Goal: Information Seeking & Learning: Learn about a topic

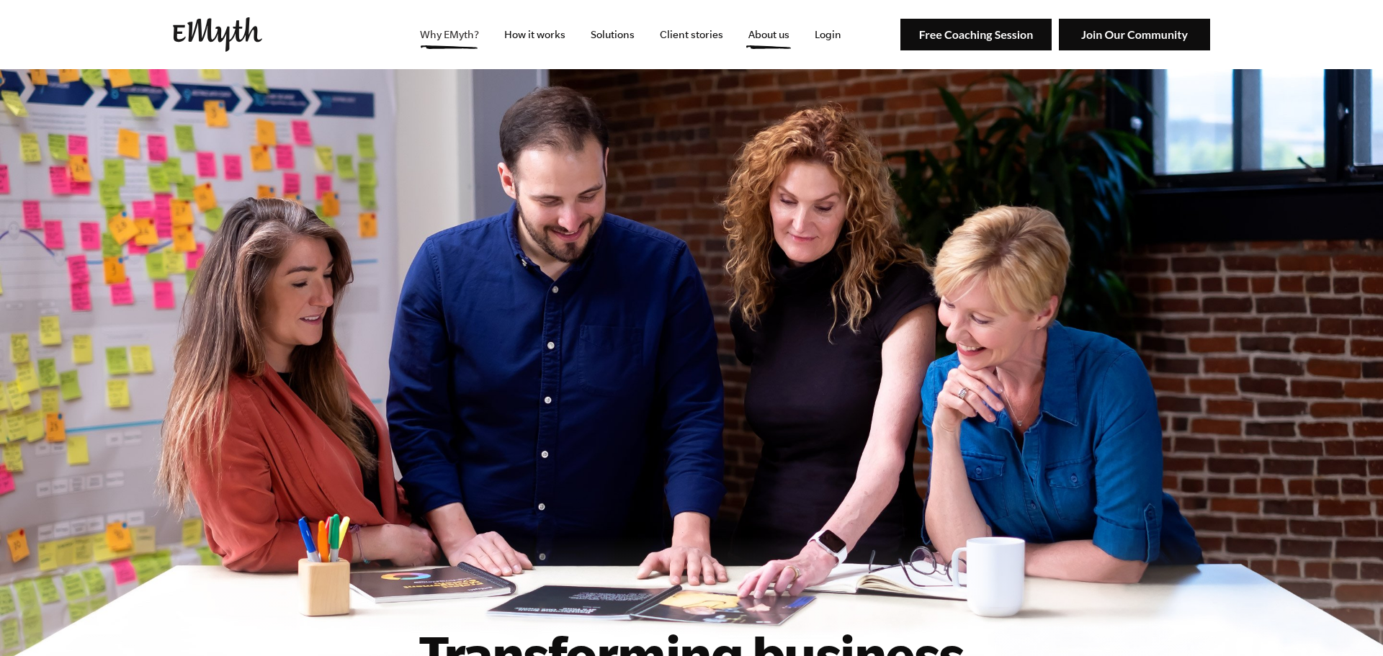
click at [444, 42] on link "Why EMyth?" at bounding box center [449, 34] width 82 height 69
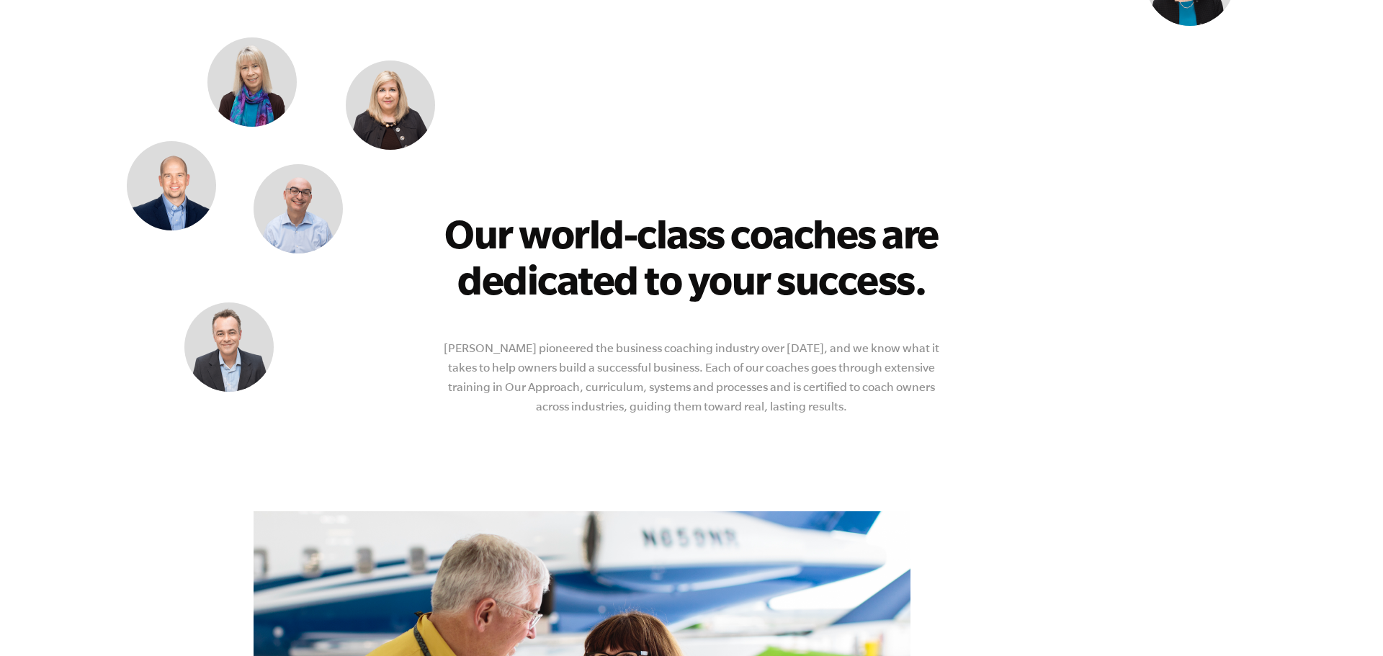
scroll to position [1872, 0]
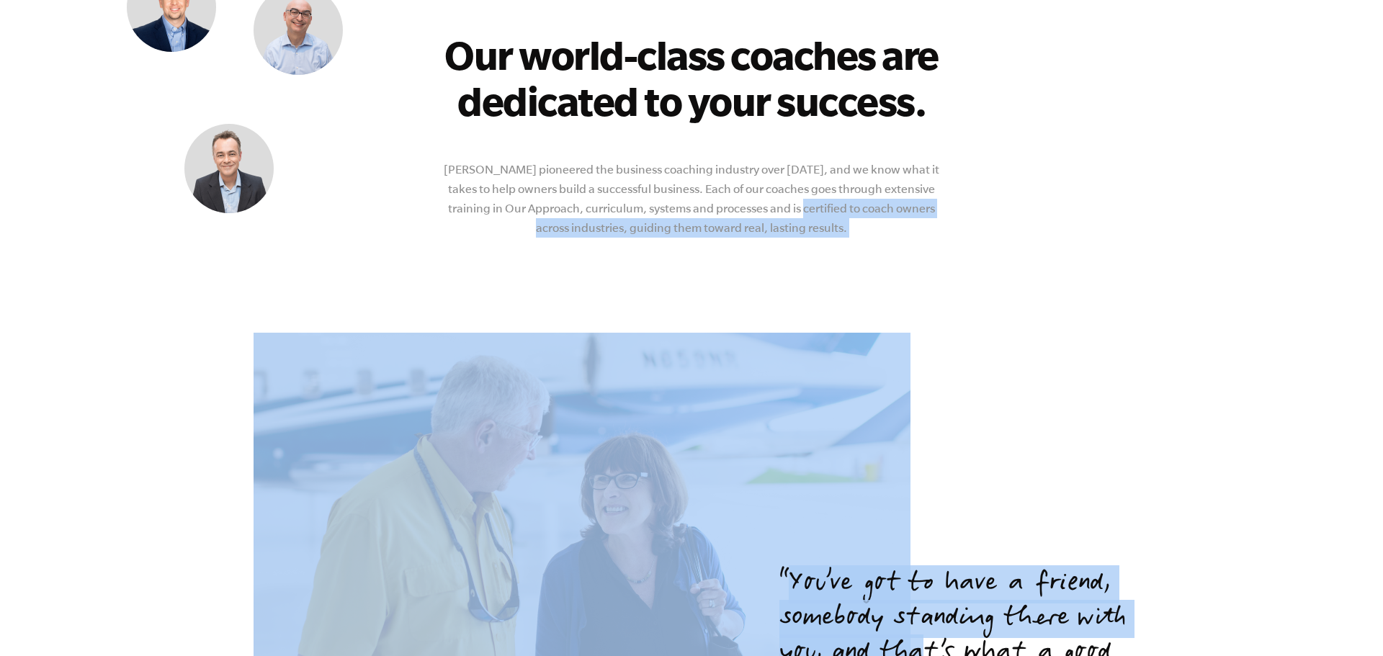
drag, startPoint x: 774, startPoint y: 220, endPoint x: 927, endPoint y: 243, distance: 154.4
click at [923, 243] on div "Behind the EMyth What is The EMyth? People believe businesses are started by En…" at bounding box center [691, 85] width 910 height 2577
click at [927, 567] on p "You’ve got to have a friend, somebody standing there with you, and that’s what …" at bounding box center [954, 636] width 350 height 138
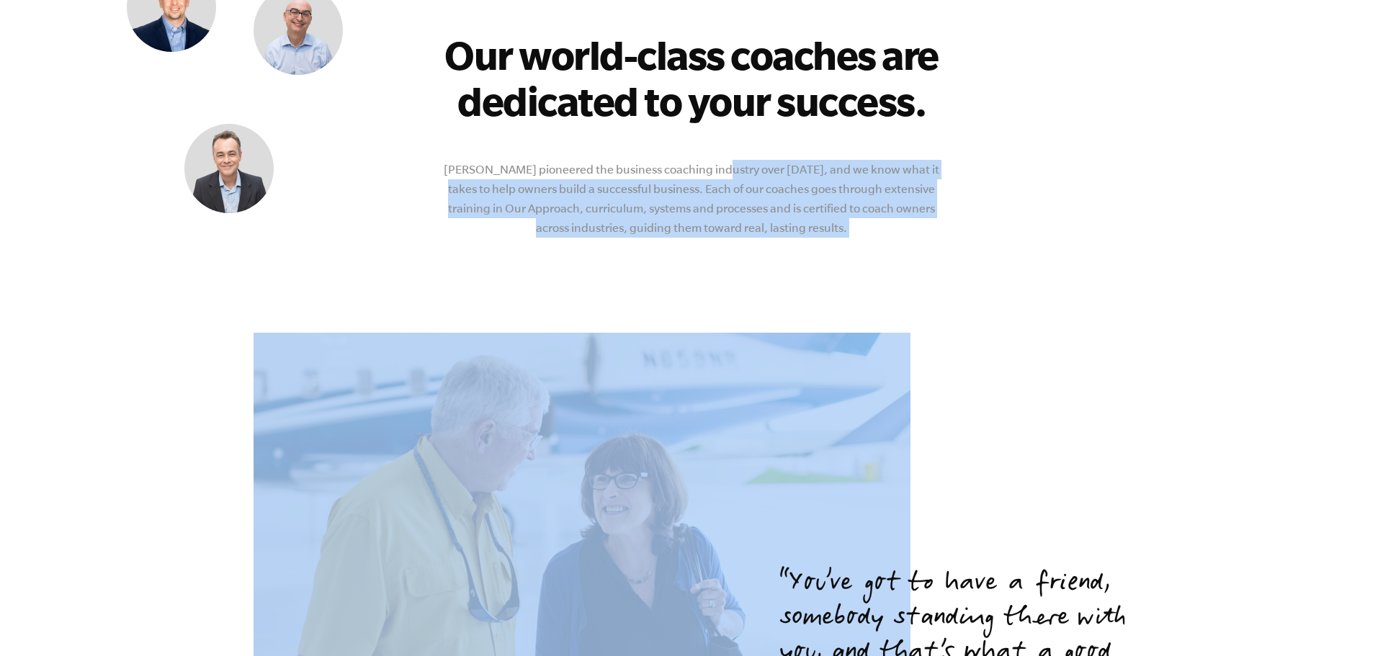
drag, startPoint x: 1022, startPoint y: 337, endPoint x: 709, endPoint y: 145, distance: 366.6
click at [709, 145] on div "Behind the EMyth What is The EMyth? People believe businesses are started by En…" at bounding box center [691, 85] width 910 height 2577
click at [709, 145] on div "Our world-class coaches are dedicated to your success. EMyth pioneered the busi…" at bounding box center [691, 125] width 507 height 278
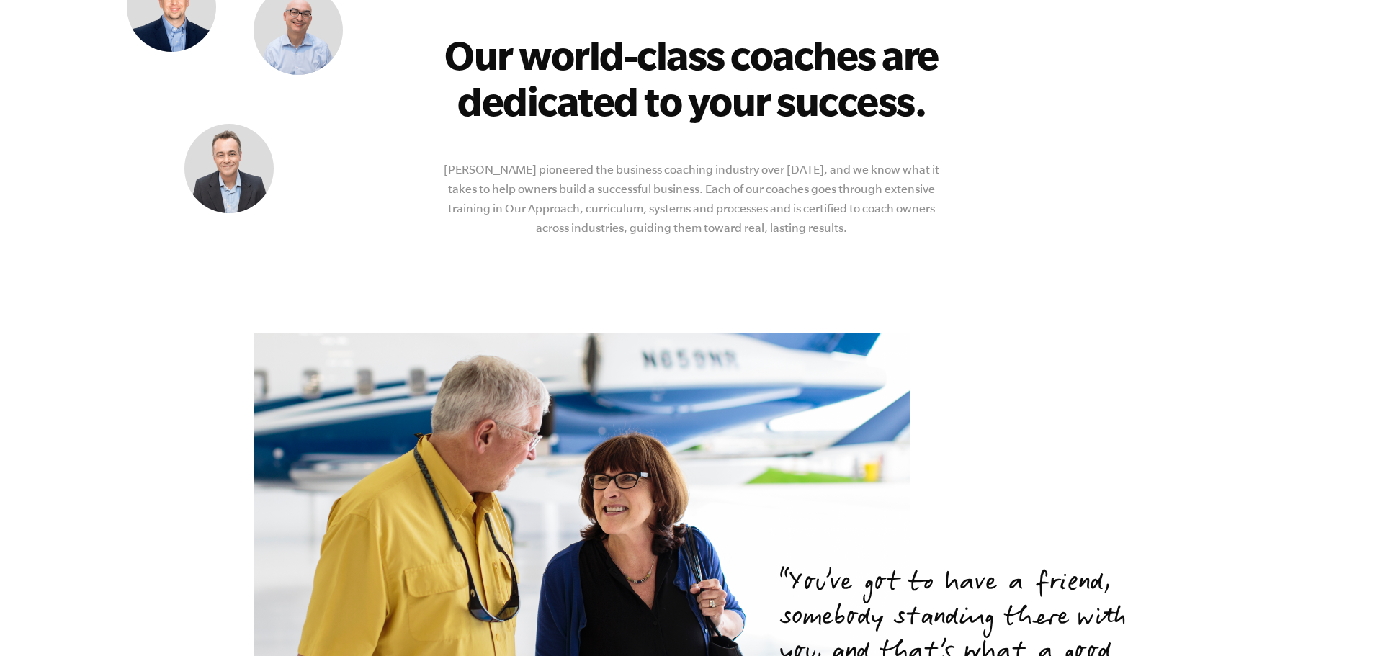
drag, startPoint x: 685, startPoint y: 198, endPoint x: 1033, endPoint y: 302, distance: 363.8
click at [1033, 302] on div "Behind the EMyth What is The EMyth? People believe businesses are started by En…" at bounding box center [691, 85] width 910 height 2577
click at [1033, 567] on blockquote "You’ve got to have a friend, somebody standing there with you, and that’s what …" at bounding box center [954, 653] width 350 height 173
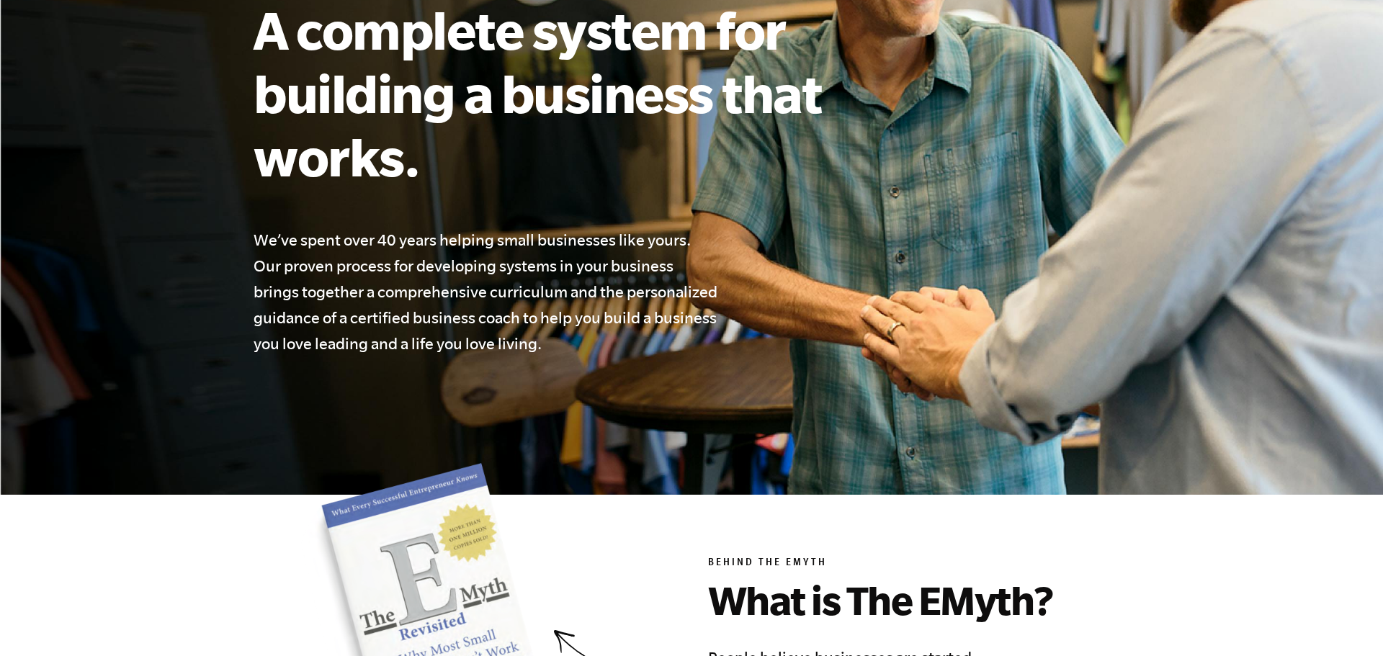
scroll to position [0, 0]
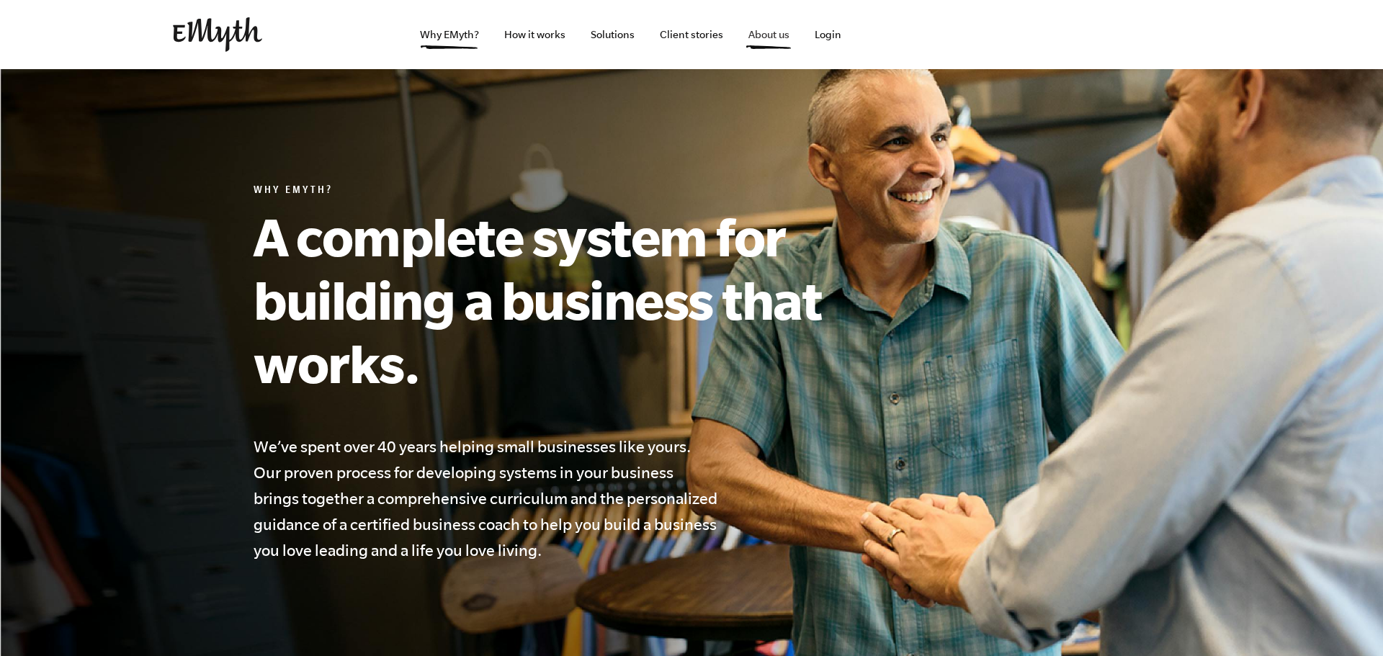
click at [746, 37] on link "About us" at bounding box center [769, 34] width 64 height 69
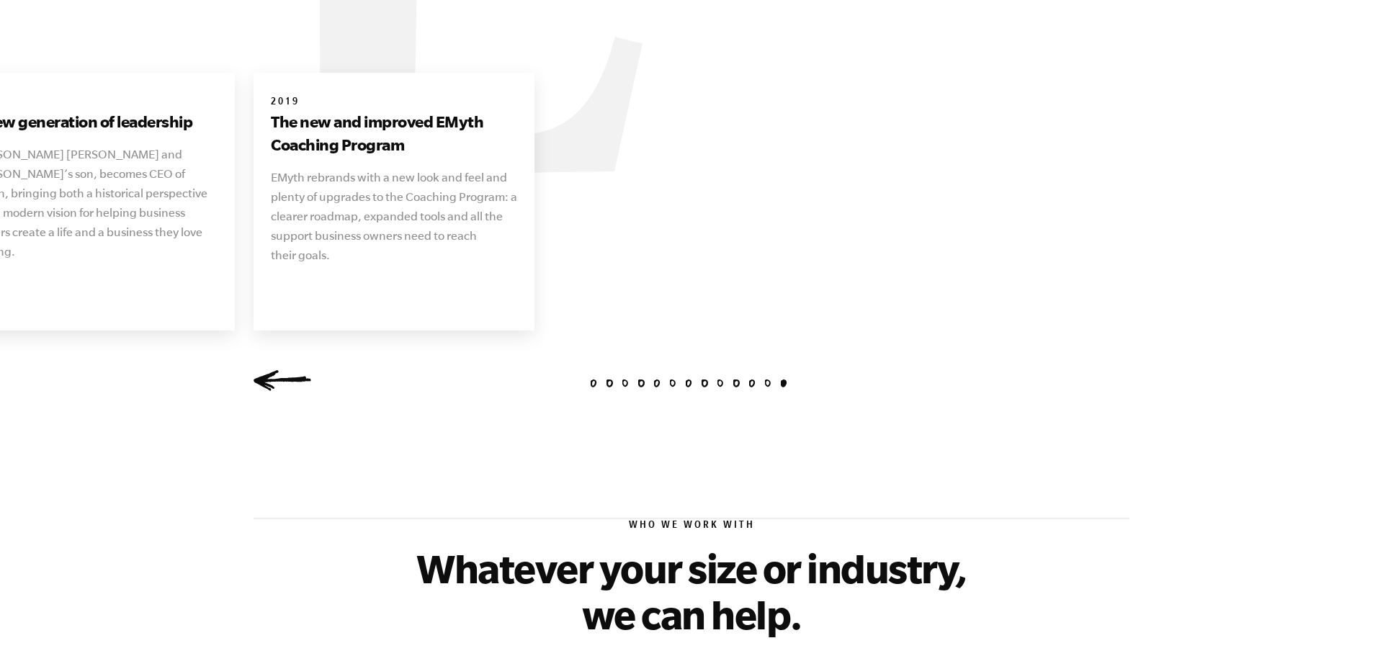
scroll to position [1796, 0]
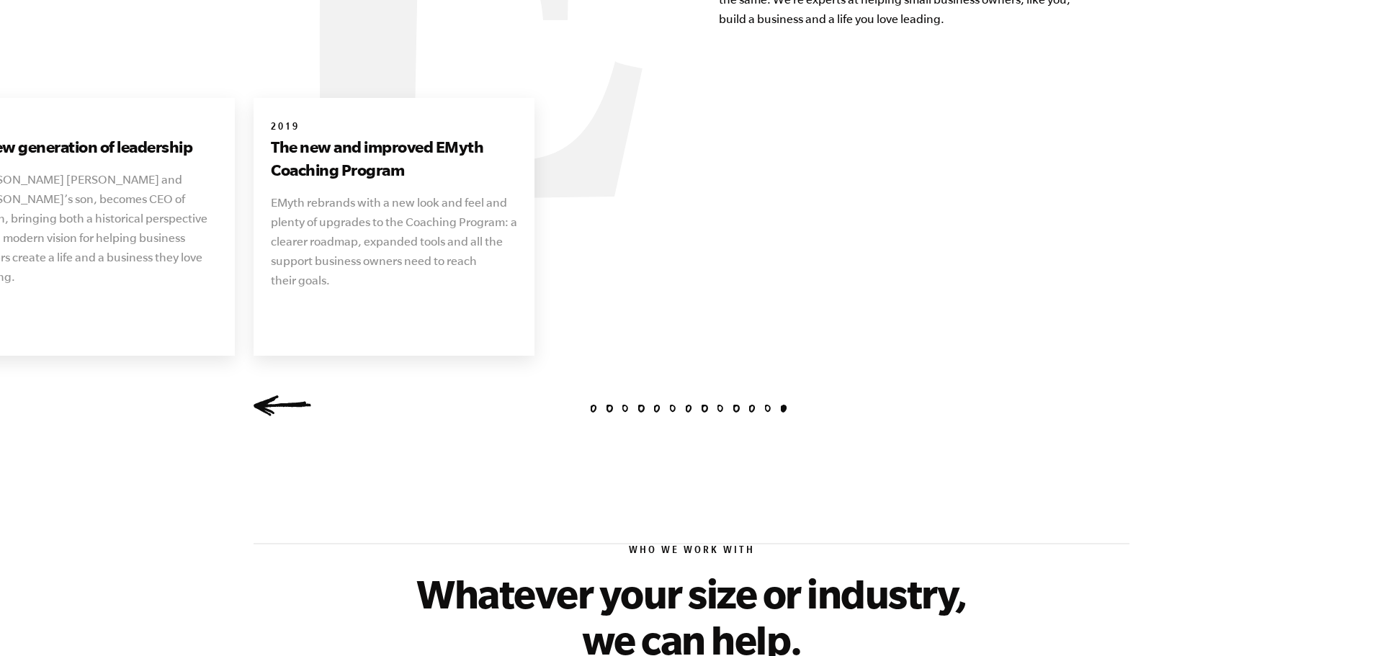
drag, startPoint x: 425, startPoint y: 261, endPoint x: 575, endPoint y: 293, distance: 154.0
click at [571, 289] on ul "1977 The vision that launches an industry Michael E. Gerber starts the company …" at bounding box center [553, 227] width 7789 height 258
click at [284, 395] on link "Previous" at bounding box center [282, 406] width 58 height 22
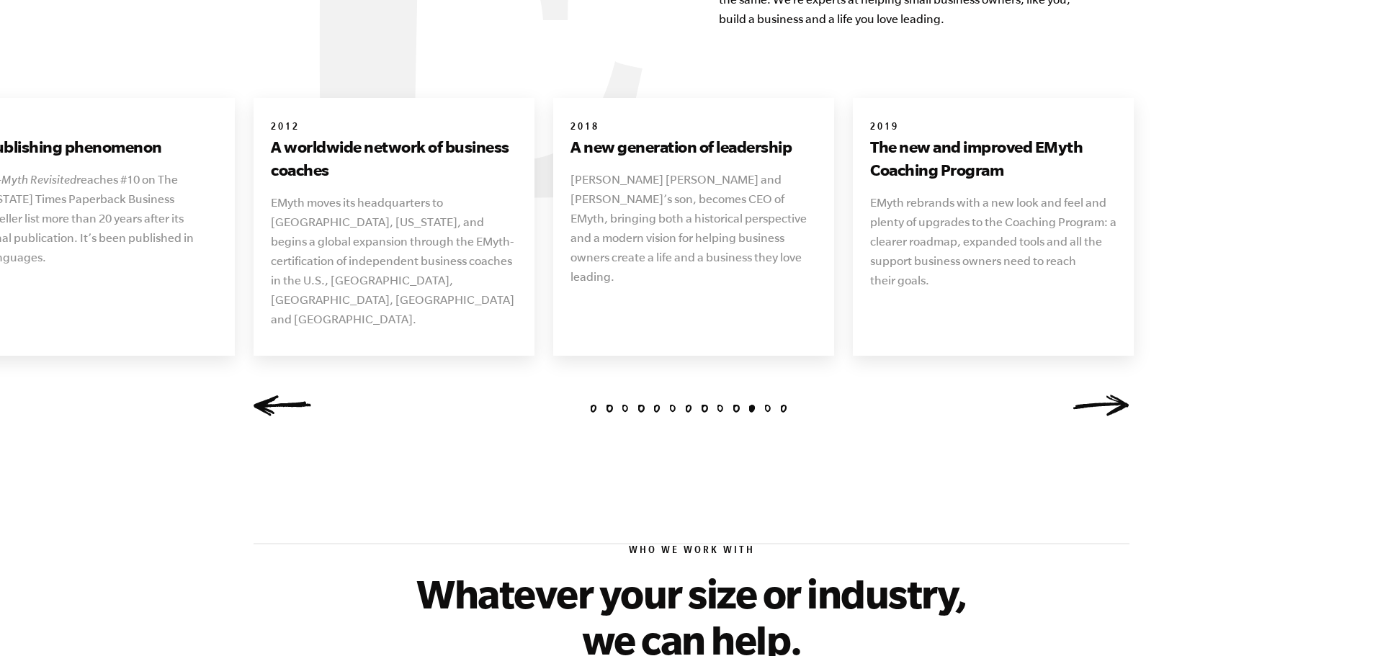
click at [284, 395] on link "Previous" at bounding box center [282, 406] width 58 height 22
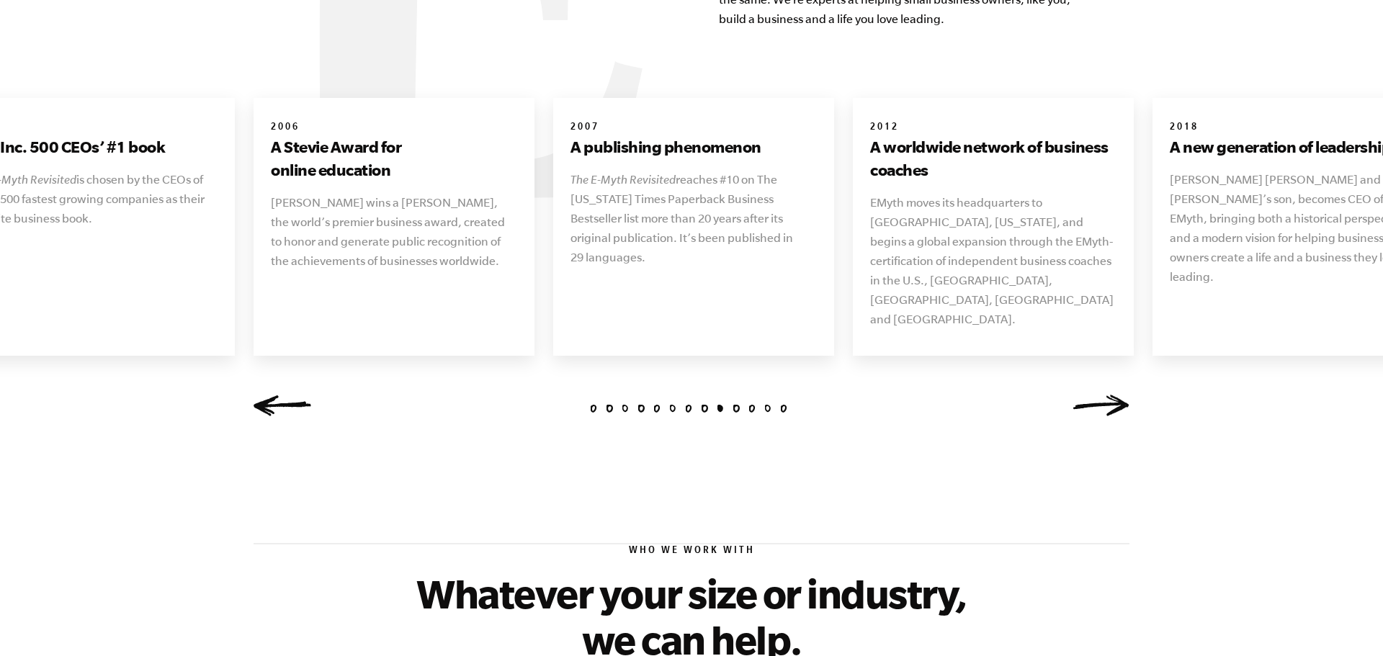
click at [284, 395] on link "Previous" at bounding box center [282, 406] width 58 height 22
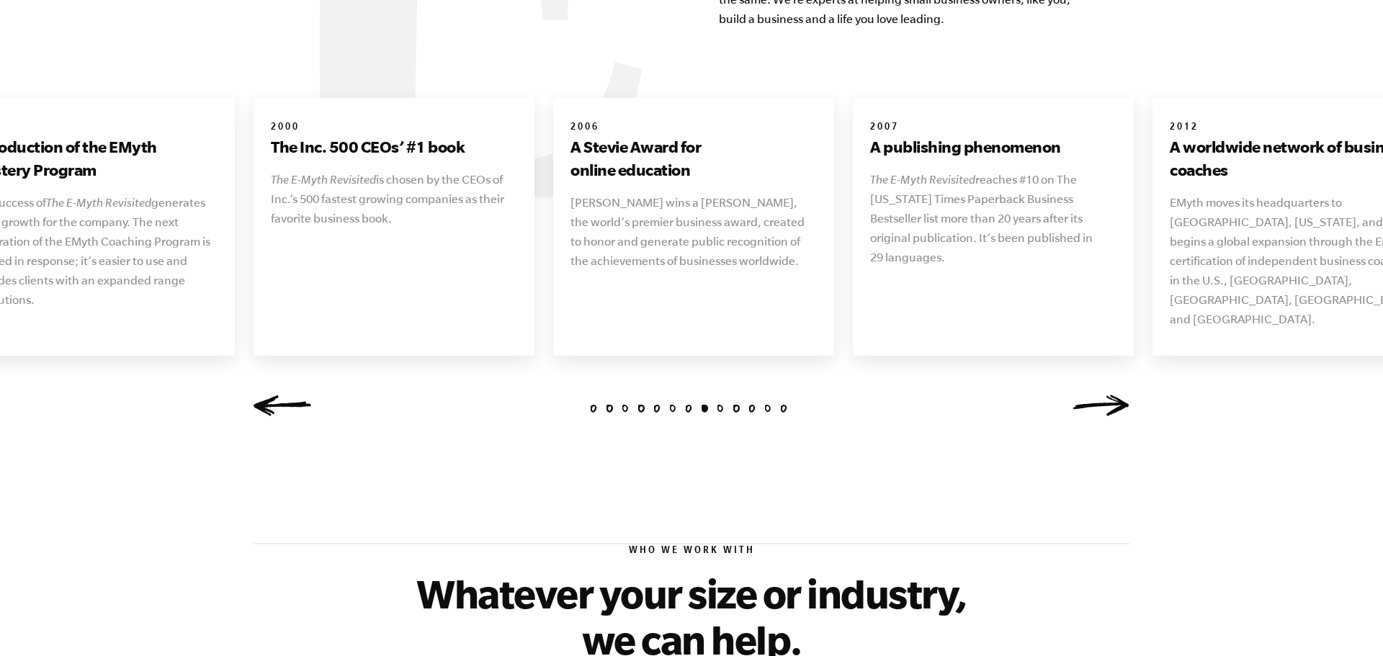
click at [285, 395] on link "Previous" at bounding box center [282, 406] width 58 height 22
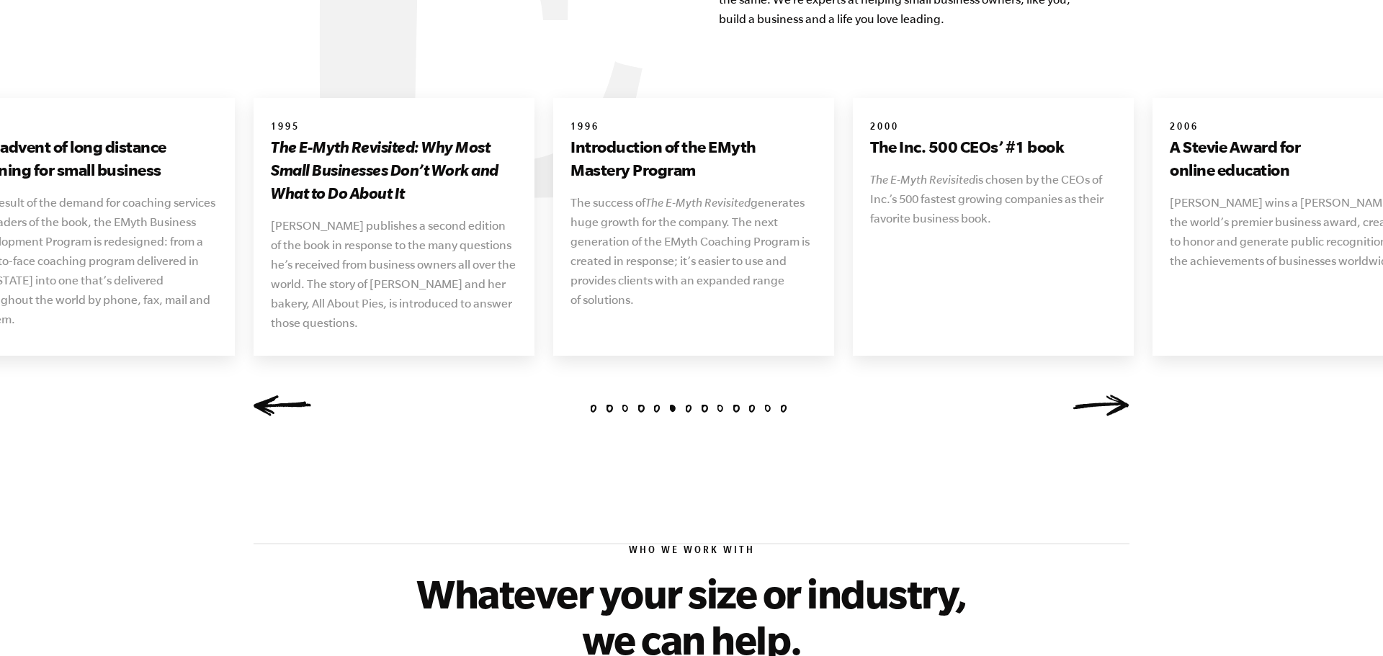
click at [285, 395] on link "Previous" at bounding box center [282, 406] width 58 height 22
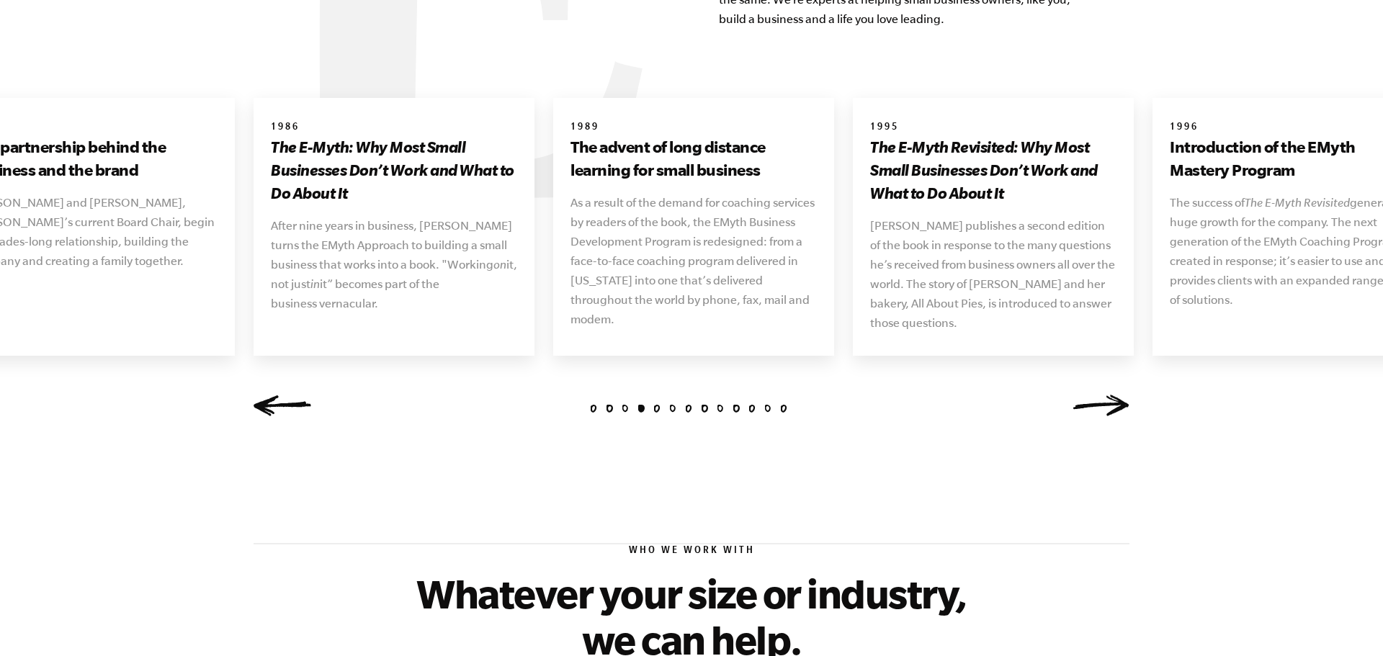
click at [285, 395] on link "Previous" at bounding box center [282, 406] width 58 height 22
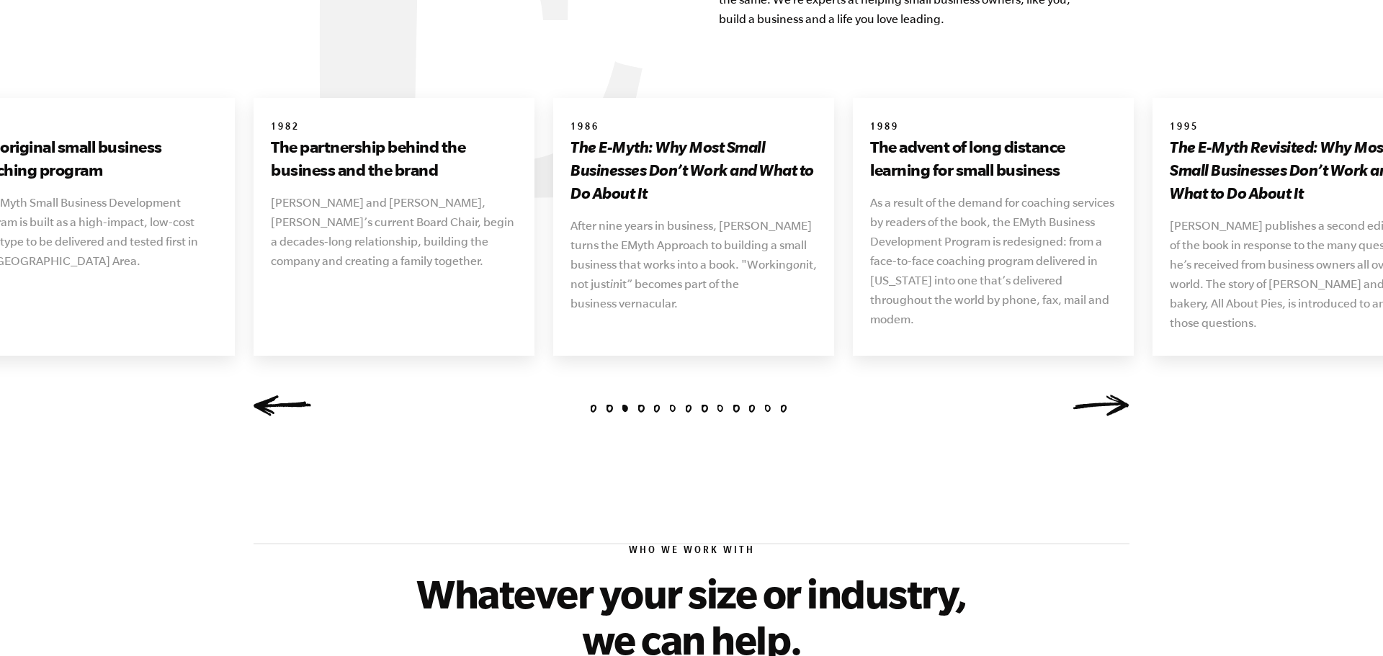
click at [285, 395] on link "Previous" at bounding box center [282, 406] width 58 height 22
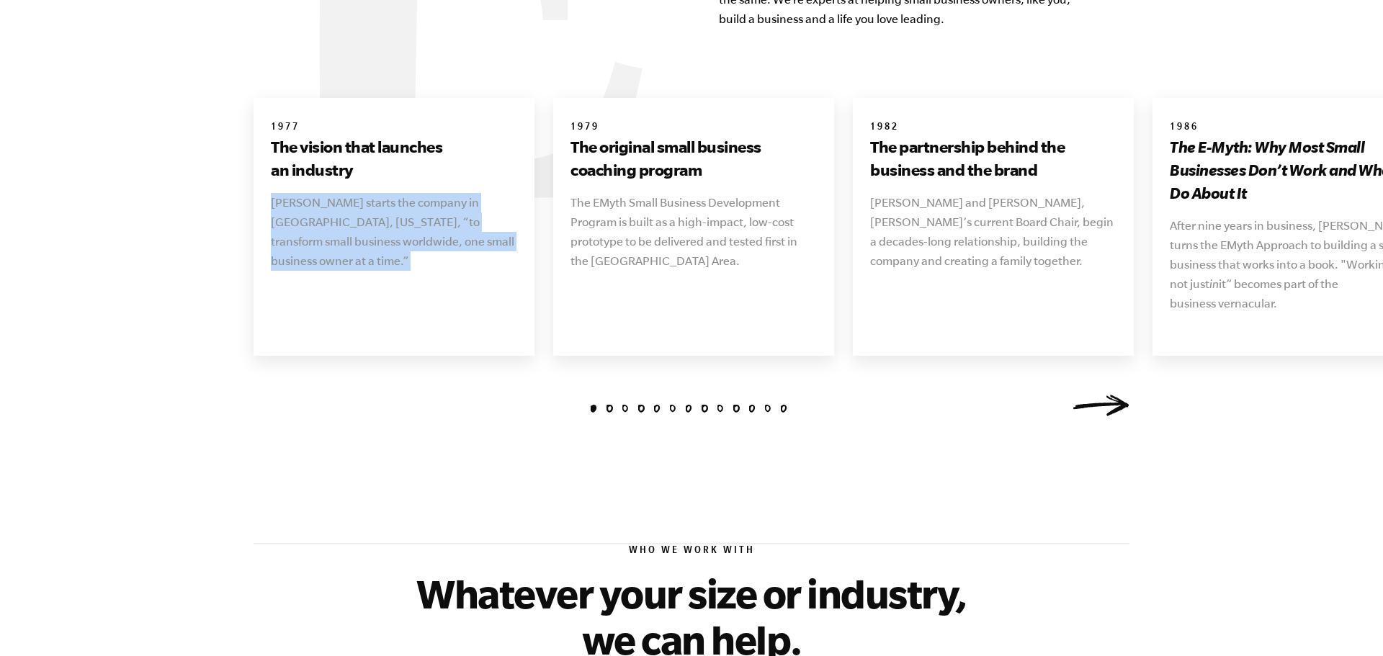
click at [285, 385] on div "1 2 3 4 5 6 7 8 9 10 11 12 13 1977 The vision that launches an industry Michael…" at bounding box center [691, 263] width 910 height 330
click at [287, 385] on div "1 2 3 4 5 6 7 8 9 10 11 12 13 1977 The vision that launches an industry Michael…" at bounding box center [691, 263] width 910 height 330
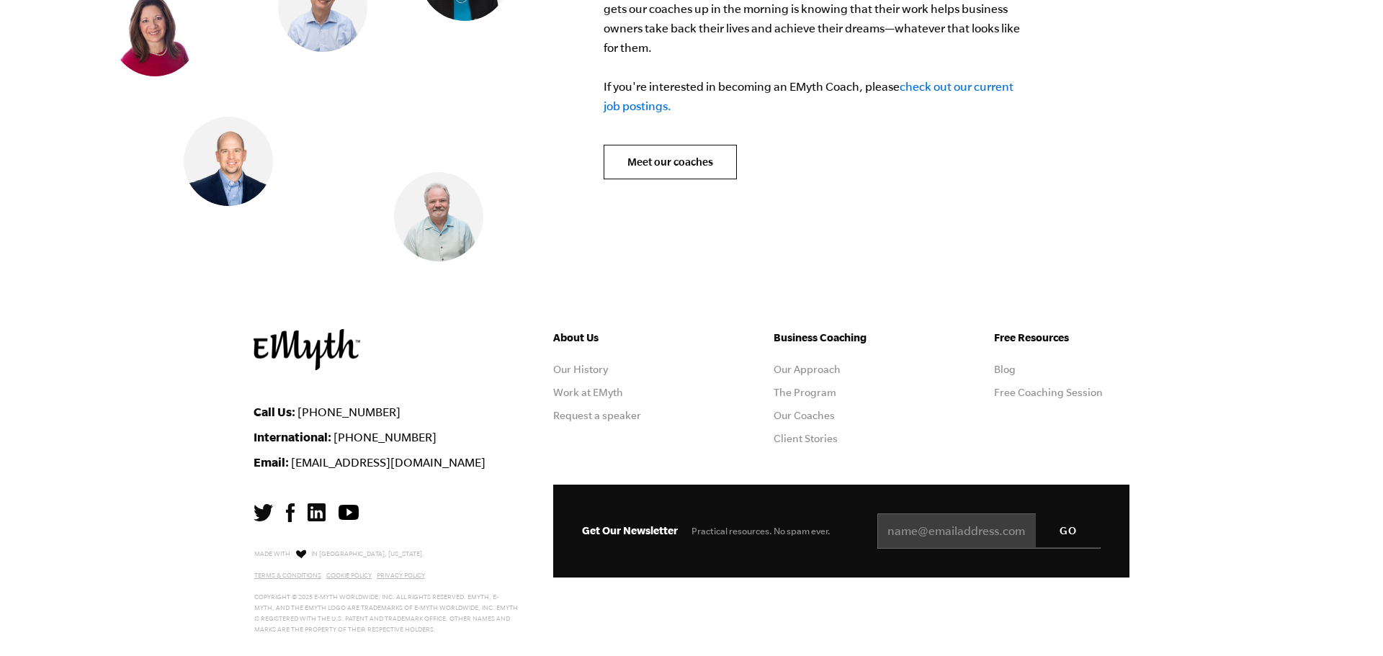
scroll to position [5973, 0]
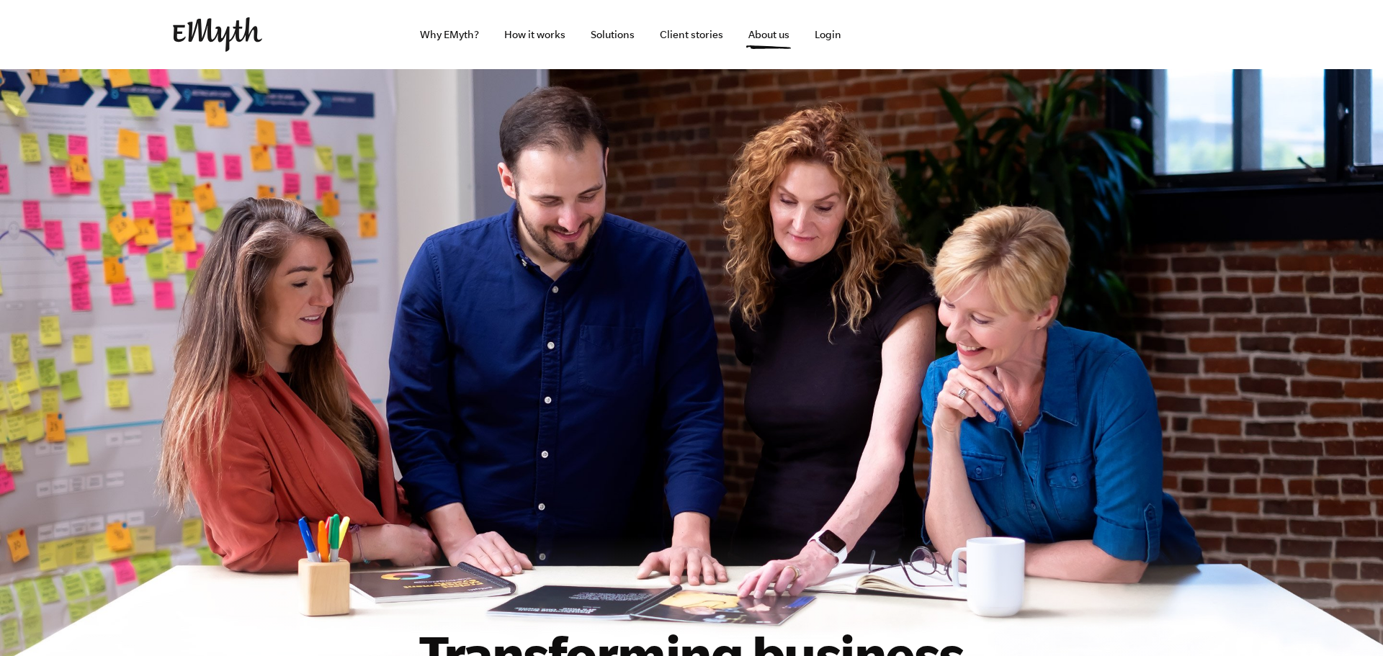
click at [185, 36] on img at bounding box center [217, 34] width 89 height 35
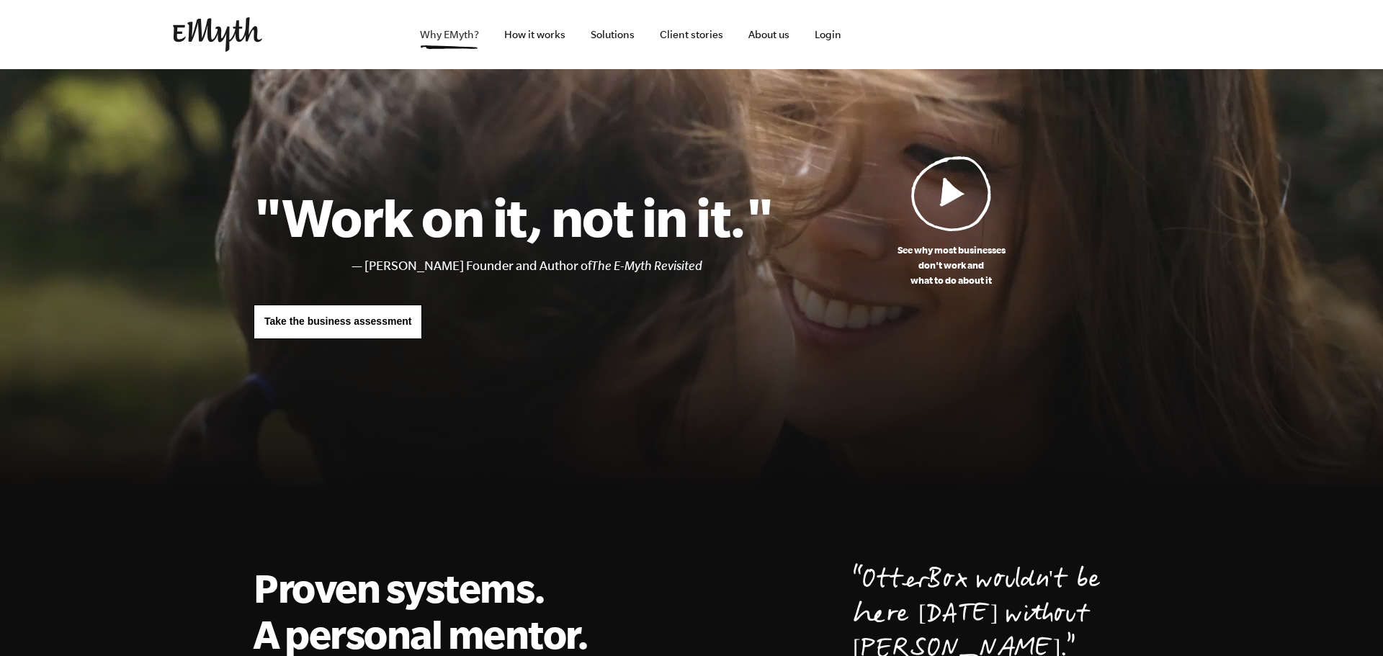
click at [452, 44] on link "Why EMyth?" at bounding box center [449, 34] width 82 height 69
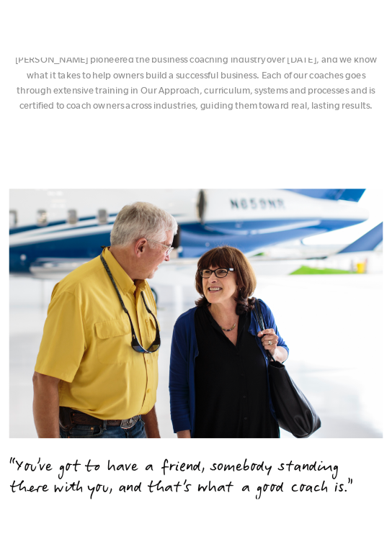
scroll to position [3683, 0]
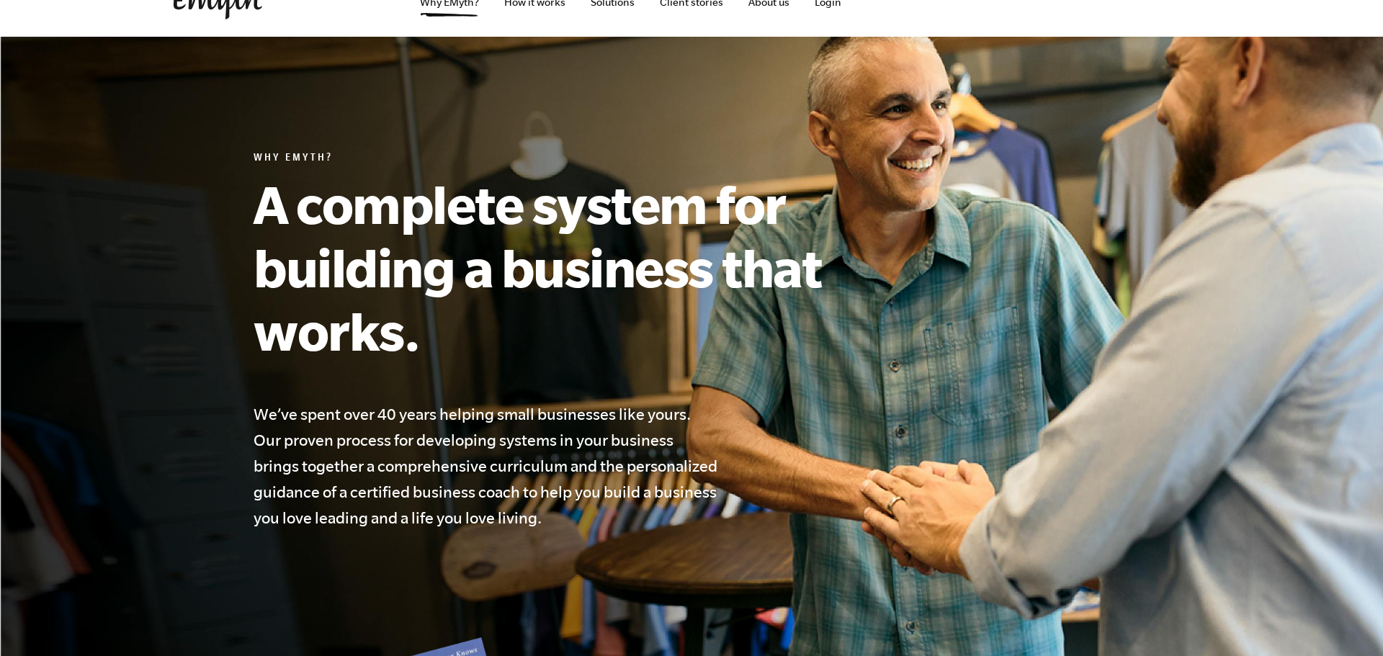
scroll to position [0, 0]
